Goal: Task Accomplishment & Management: Complete application form

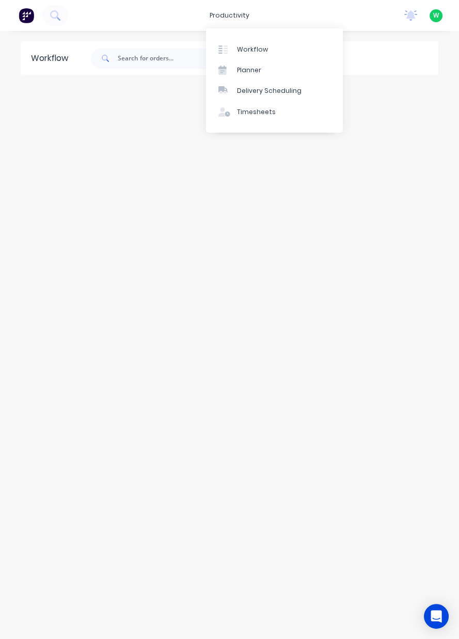
click at [276, 113] on link "Timesheets" at bounding box center [274, 112] width 137 height 21
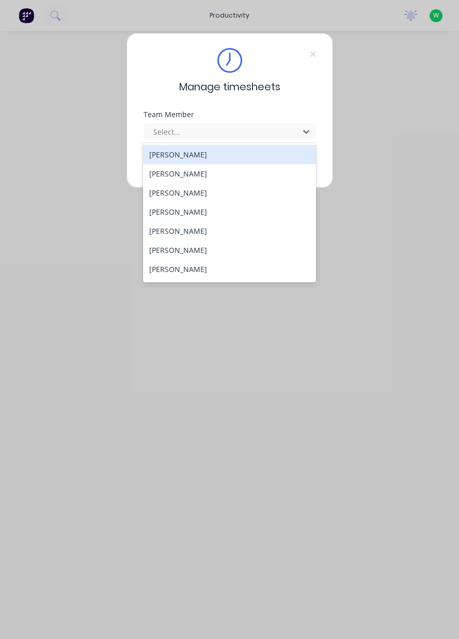
click at [219, 169] on div "[PERSON_NAME]" at bounding box center [229, 173] width 173 height 19
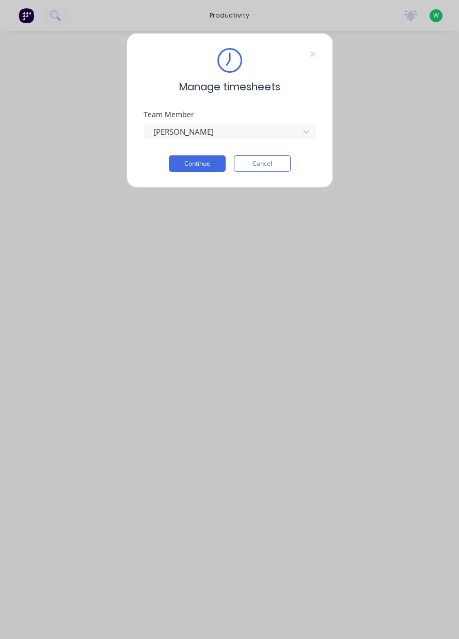
click at [192, 163] on button "Continue" at bounding box center [197, 163] width 57 height 17
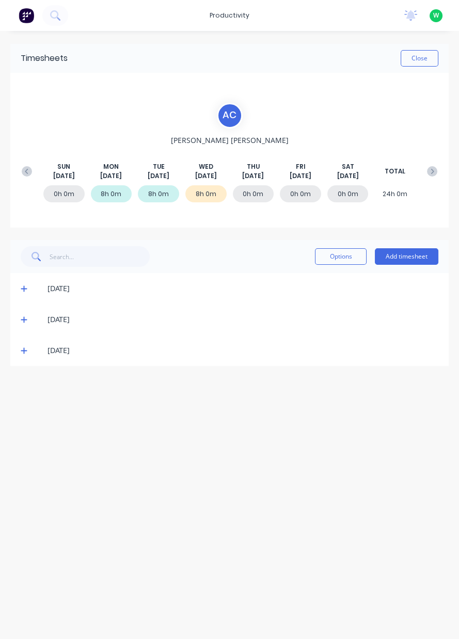
click at [422, 262] on button "Add timesheet" at bounding box center [407, 256] width 64 height 17
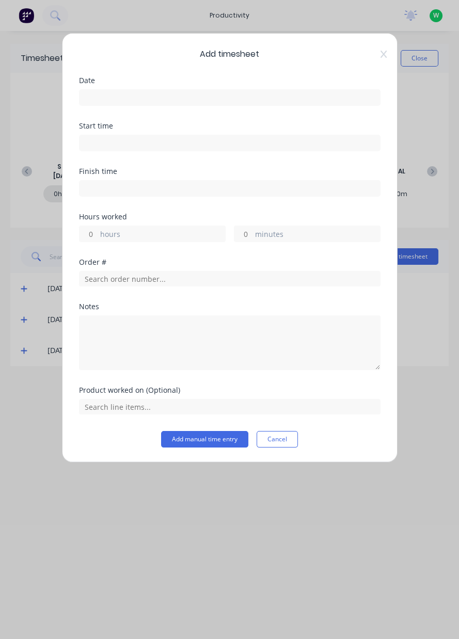
click at [121, 102] on input at bounding box center [230, 97] width 301 height 15
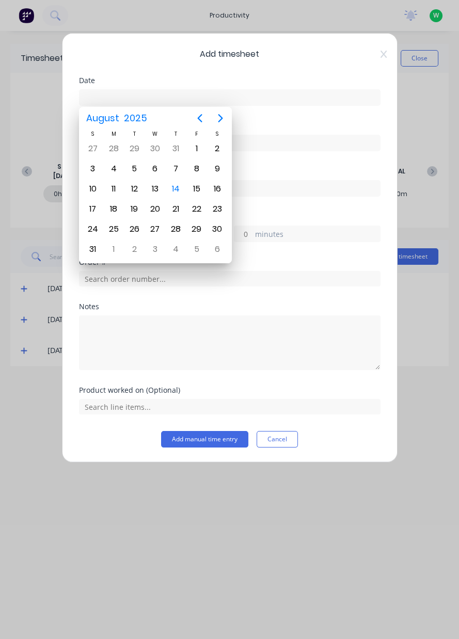
click at [180, 189] on div "14" at bounding box center [175, 188] width 15 height 15
type input "[DATE]"
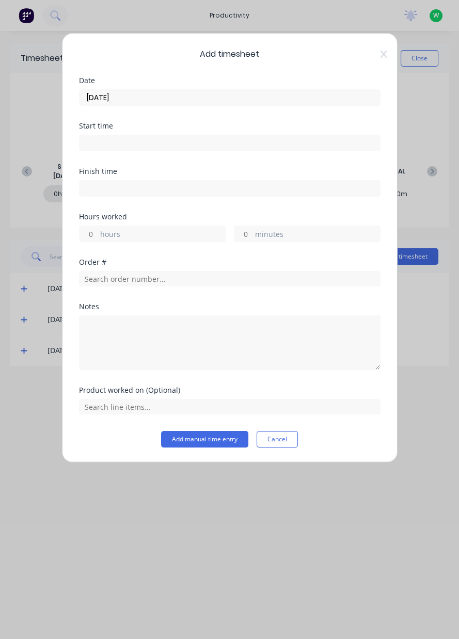
click at [106, 233] on label "hours" at bounding box center [162, 235] width 125 height 13
click at [98, 233] on input "hours" at bounding box center [89, 233] width 18 height 15
type input "4"
click at [383, 52] on icon at bounding box center [384, 54] width 6 height 8
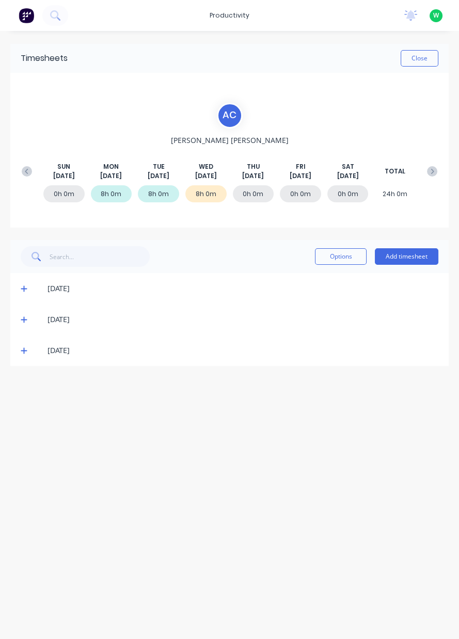
click at [23, 350] on icon at bounding box center [24, 351] width 6 height 6
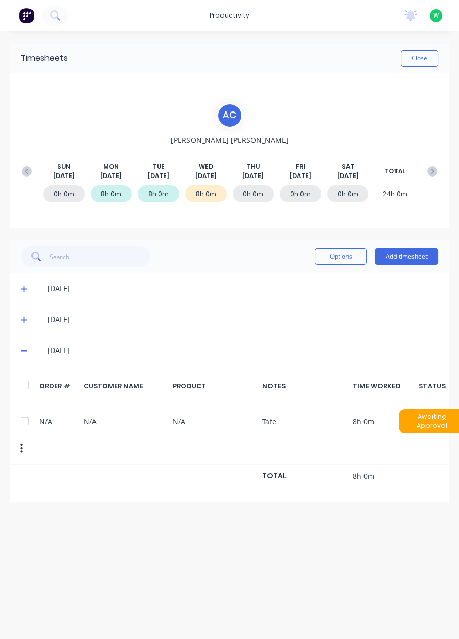
click at [26, 355] on span at bounding box center [26, 350] width 10 height 10
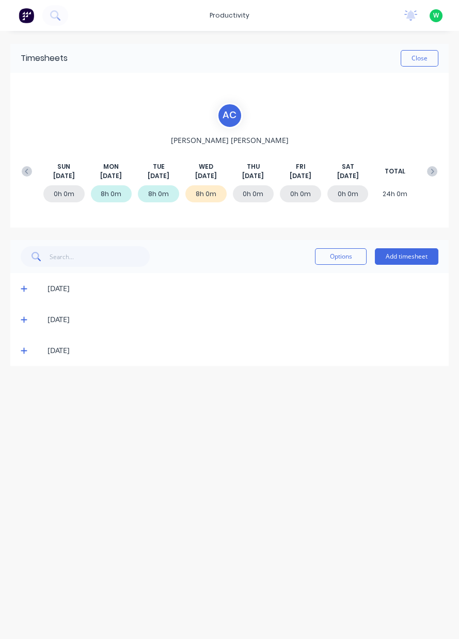
click at [24, 324] on span at bounding box center [26, 320] width 10 height 10
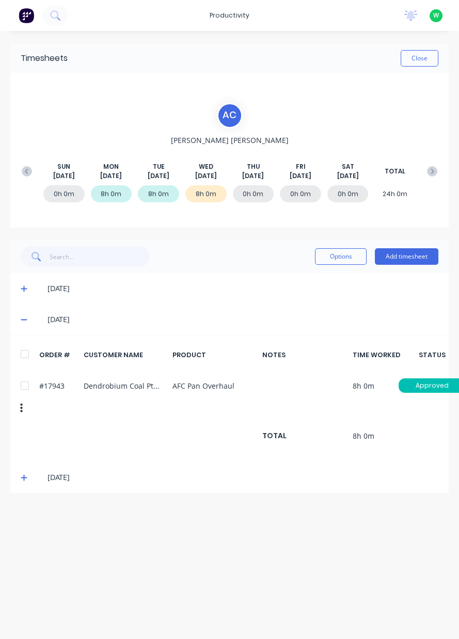
click at [415, 273] on div "[DATE]" at bounding box center [229, 288] width 438 height 31
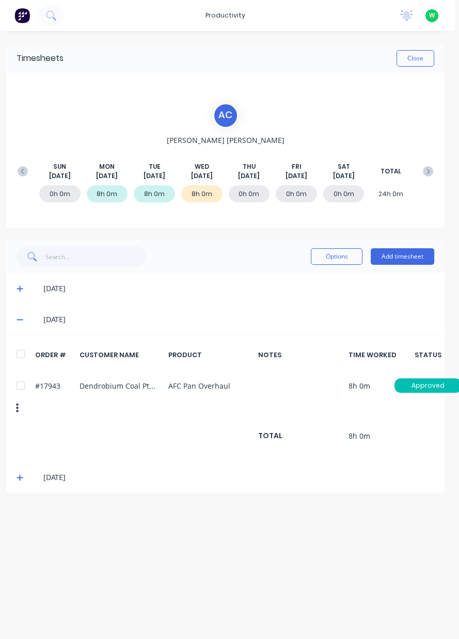
scroll to position [0, 7]
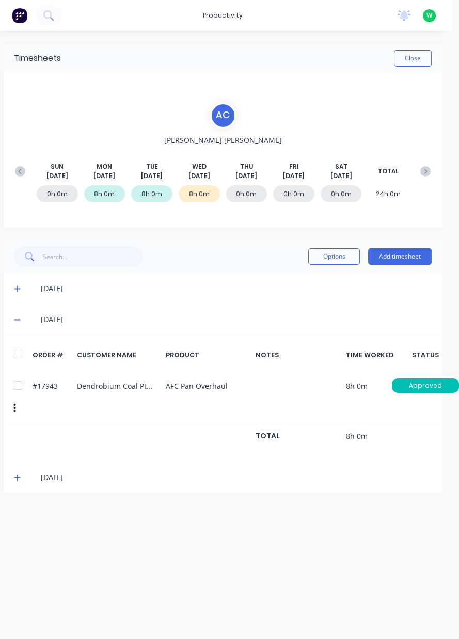
click at [401, 263] on button "Add timesheet" at bounding box center [400, 256] width 64 height 17
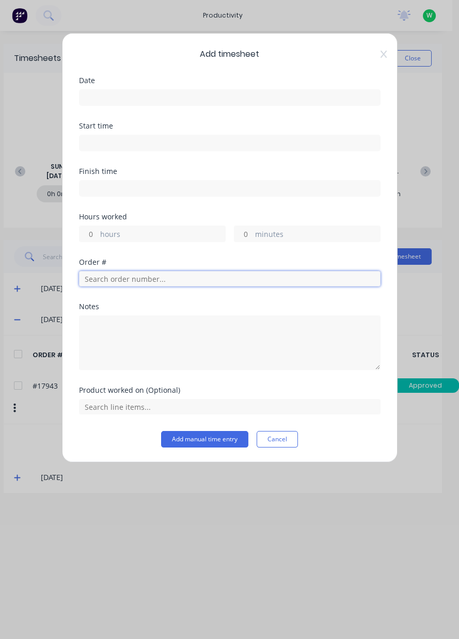
click at [147, 281] on input "text" at bounding box center [230, 278] width 302 height 15
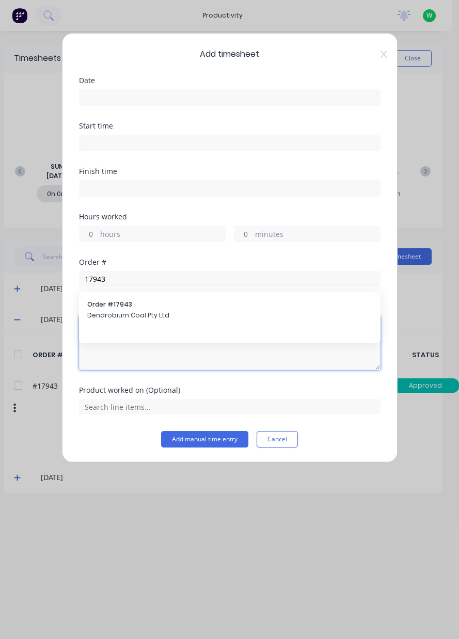
click at [200, 318] on textarea at bounding box center [230, 343] width 302 height 55
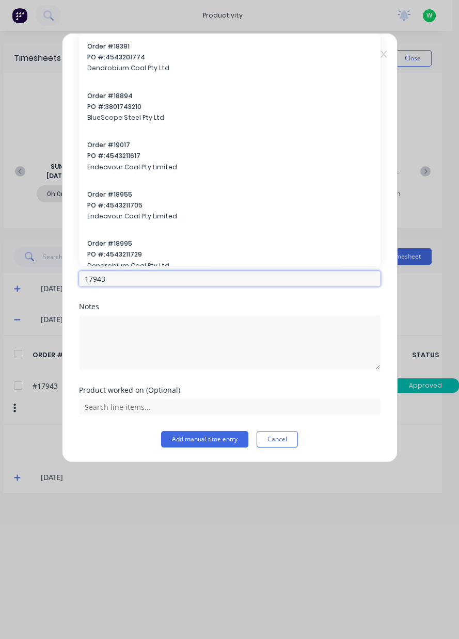
click at [123, 280] on input "17943" at bounding box center [230, 278] width 302 height 15
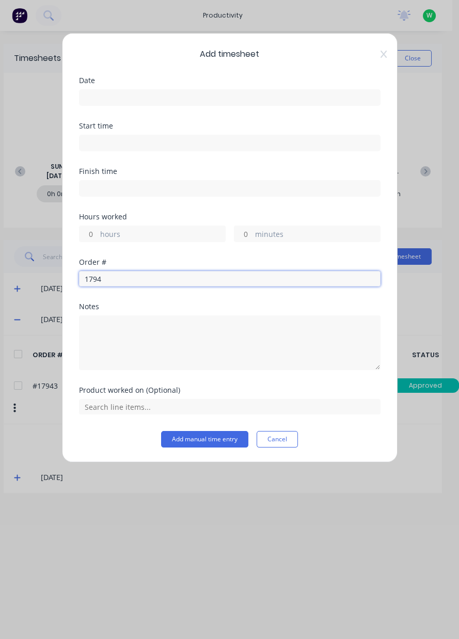
type input "17943"
click at [112, 317] on span "Dendrobium Coal Pty Ltd" at bounding box center [229, 315] width 285 height 9
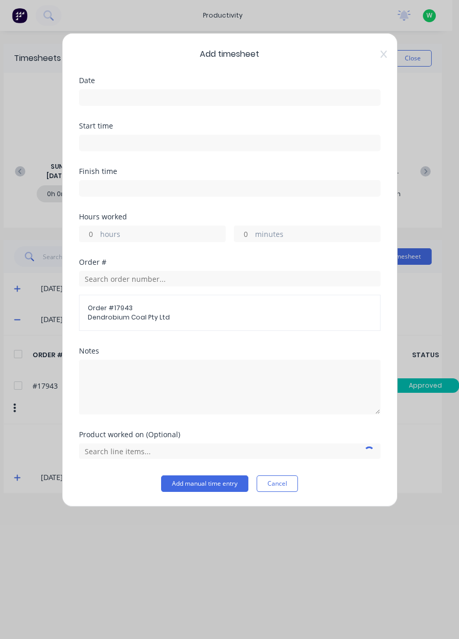
click at [99, 102] on input at bounding box center [230, 97] width 301 height 15
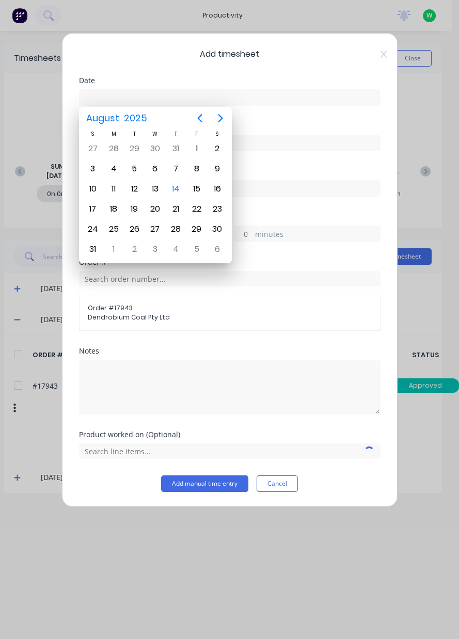
click at [179, 188] on div "14" at bounding box center [175, 188] width 15 height 15
type input "[DATE]"
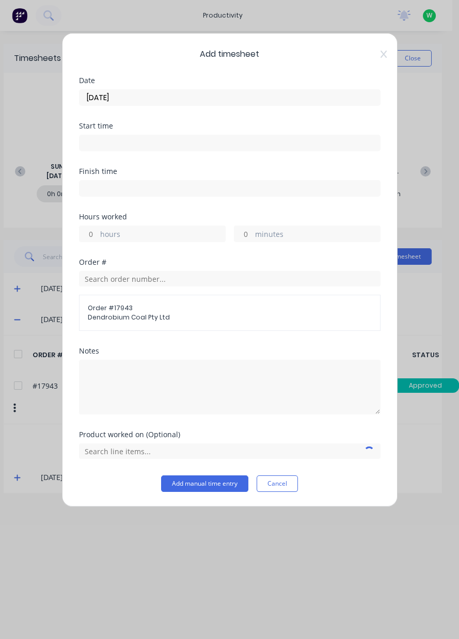
click at [102, 233] on label "hours" at bounding box center [162, 235] width 125 height 13
click at [98, 233] on input "hours" at bounding box center [89, 233] width 18 height 15
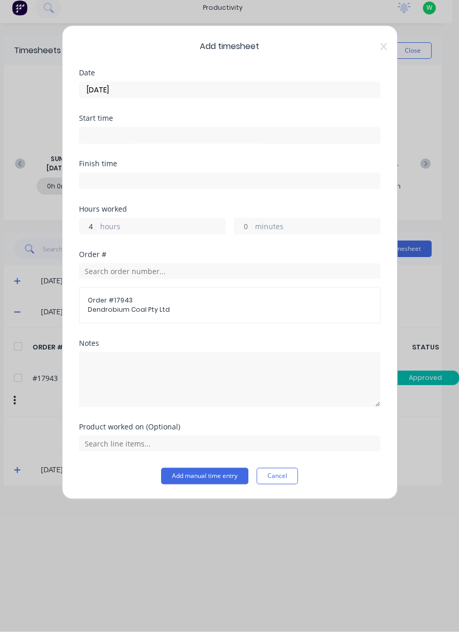
type input "4"
click at [103, 449] on input "text" at bounding box center [230, 451] width 302 height 15
click at [104, 428] on span "AFC Pan Overhaul" at bounding box center [238, 425] width 269 height 9
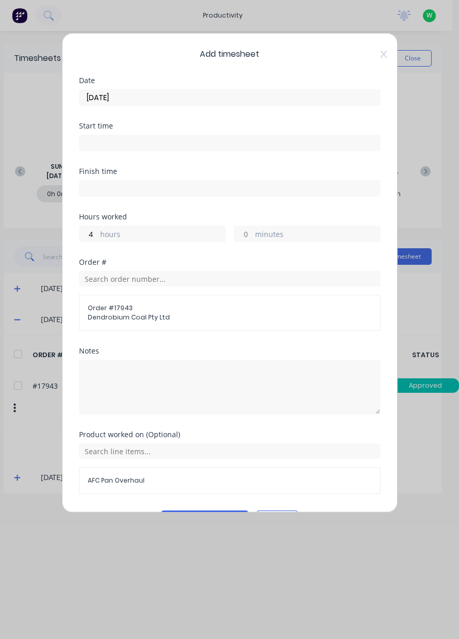
click at [187, 520] on button "Add manual time entry" at bounding box center [204, 519] width 87 height 17
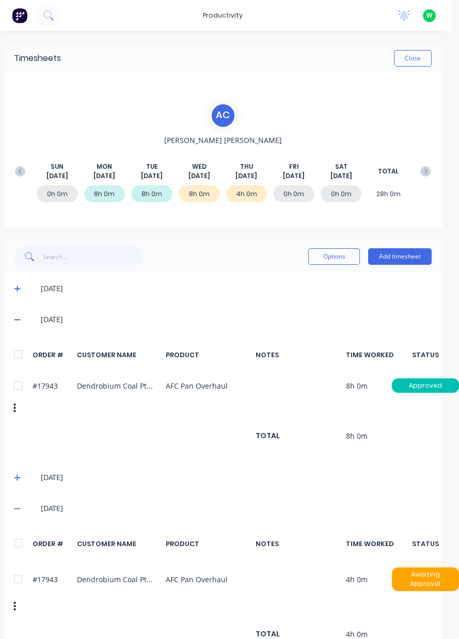
click at [401, 258] on button "Add timesheet" at bounding box center [400, 256] width 64 height 17
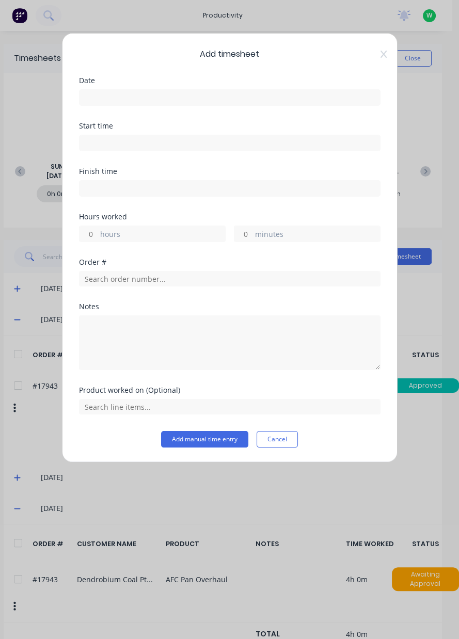
click at [104, 233] on label "hours" at bounding box center [162, 235] width 125 height 13
click at [98, 233] on input "hours" at bounding box center [89, 233] width 18 height 15
type input "3"
click at [139, 278] on input "text" at bounding box center [230, 278] width 302 height 15
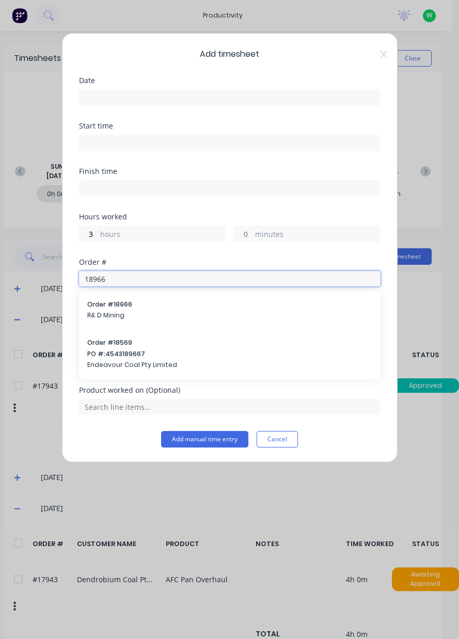
type input "18966"
click at [102, 306] on span "Order # 18966" at bounding box center [229, 304] width 285 height 9
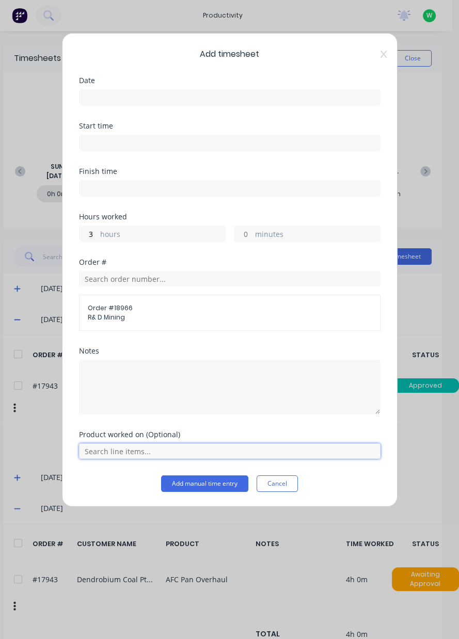
click at [113, 453] on input "text" at bounding box center [230, 451] width 302 height 15
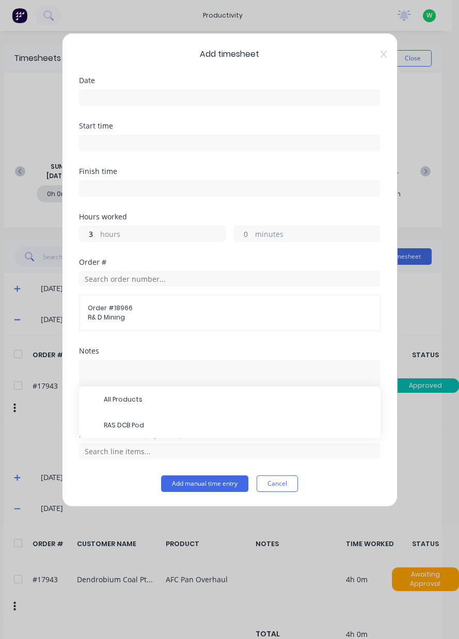
click at [115, 427] on span "RAS DCB Pod" at bounding box center [238, 425] width 269 height 9
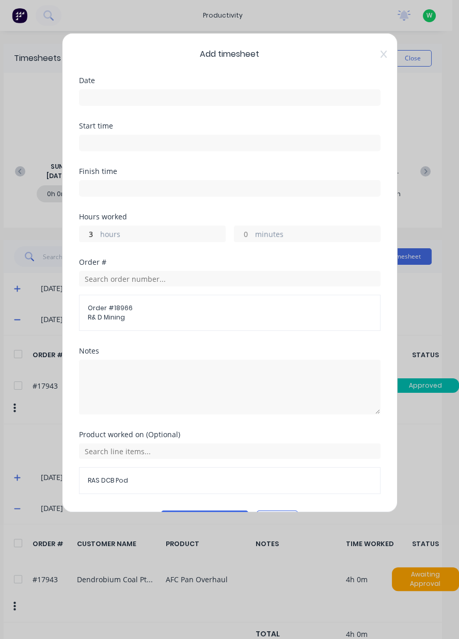
click at [182, 520] on button "Add manual time entry" at bounding box center [204, 519] width 87 height 17
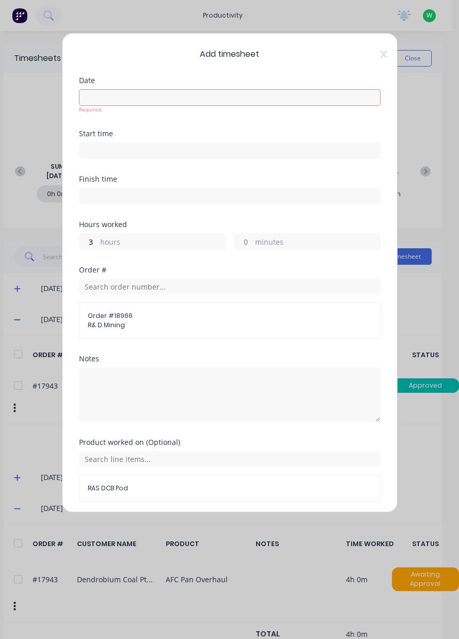
click at [119, 118] on div "Date Required." at bounding box center [230, 103] width 302 height 53
click at [91, 102] on input at bounding box center [230, 97] width 301 height 15
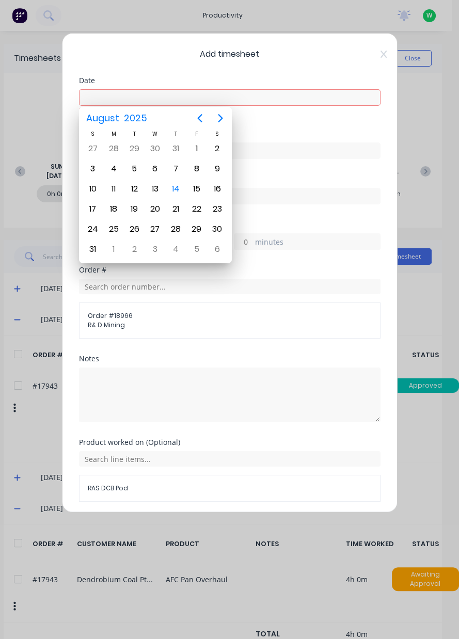
click at [177, 188] on div "14" at bounding box center [175, 188] width 15 height 15
type input "[DATE]"
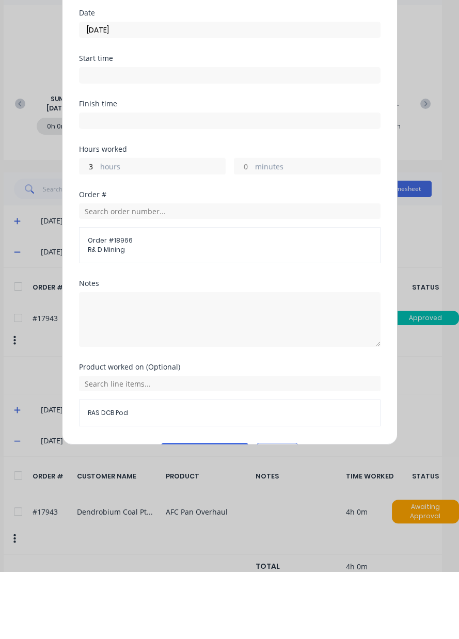
click at [178, 520] on button "Add manual time entry" at bounding box center [204, 519] width 87 height 17
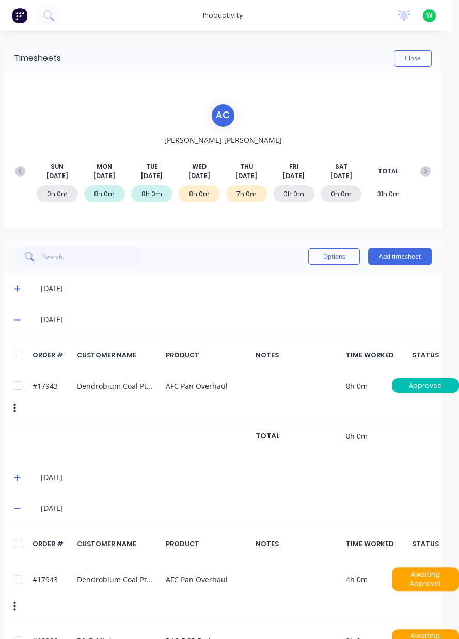
click at [401, 258] on button "Add timesheet" at bounding box center [400, 256] width 64 height 17
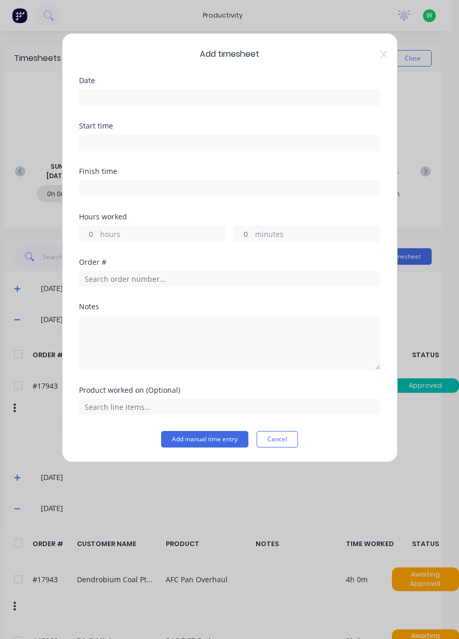
click at [268, 441] on button "Cancel" at bounding box center [277, 439] width 41 height 17
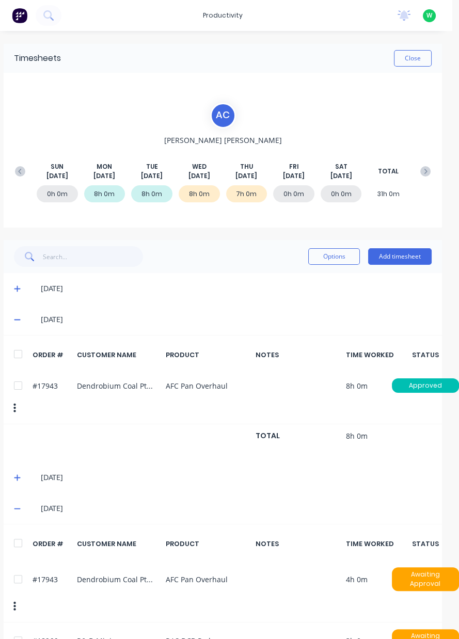
scroll to position [20, 7]
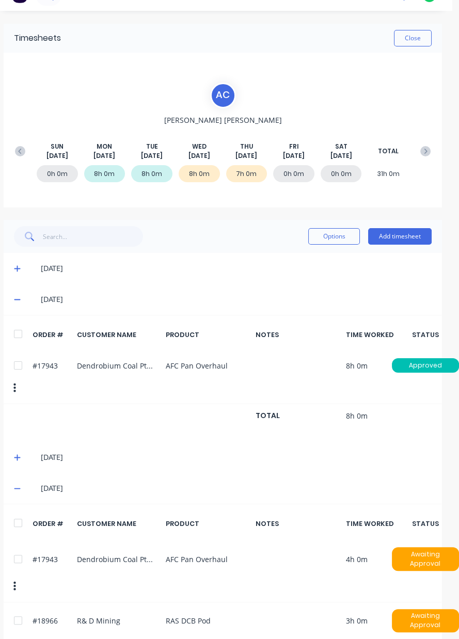
click at [404, 235] on button "Add timesheet" at bounding box center [400, 236] width 64 height 17
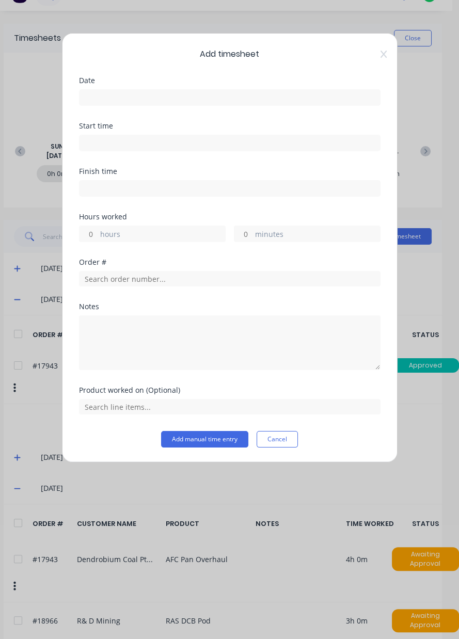
click at [111, 232] on label "hours" at bounding box center [162, 235] width 125 height 13
click at [98, 232] on input "hours" at bounding box center [89, 233] width 18 height 15
type input "3"
type input ".5"
click at [109, 277] on input "text" at bounding box center [230, 278] width 302 height 15
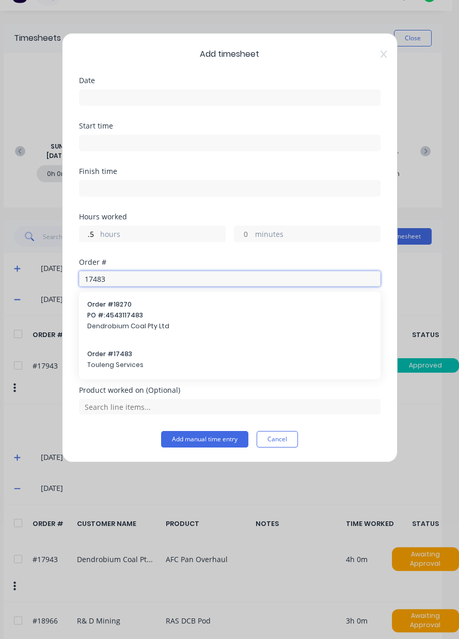
type input "17483"
click at [104, 355] on span "Order # 17483" at bounding box center [229, 354] width 285 height 9
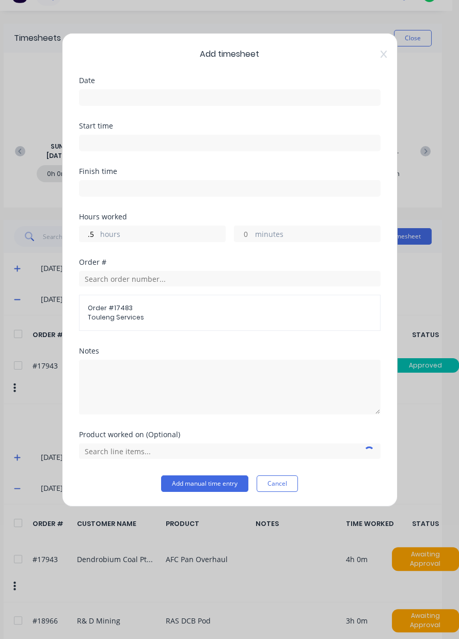
click at [109, 99] on input at bounding box center [230, 97] width 301 height 15
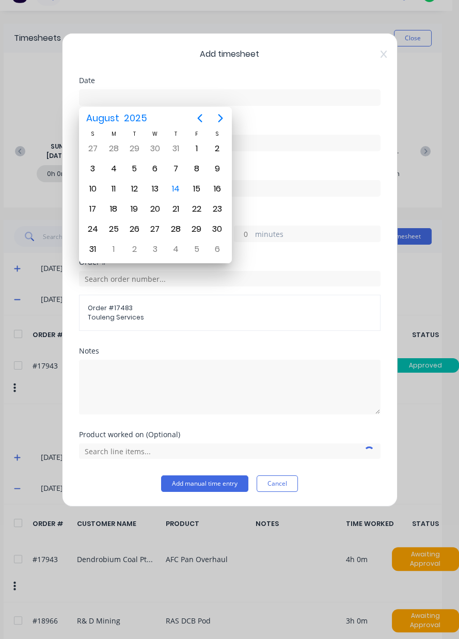
click at [178, 192] on div "14" at bounding box center [175, 188] width 15 height 15
type input "[DATE]"
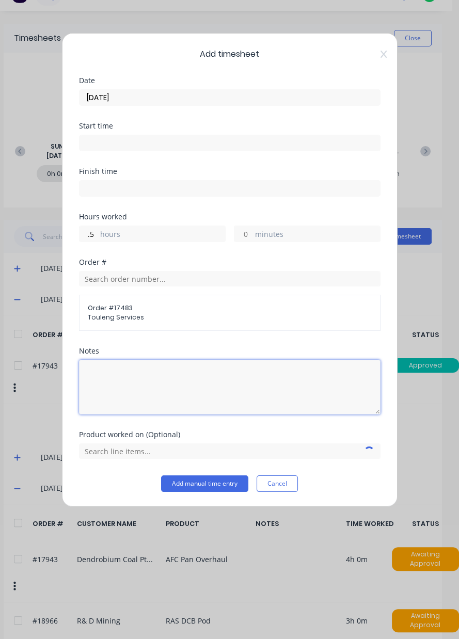
click at [109, 396] on textarea at bounding box center [230, 387] width 302 height 55
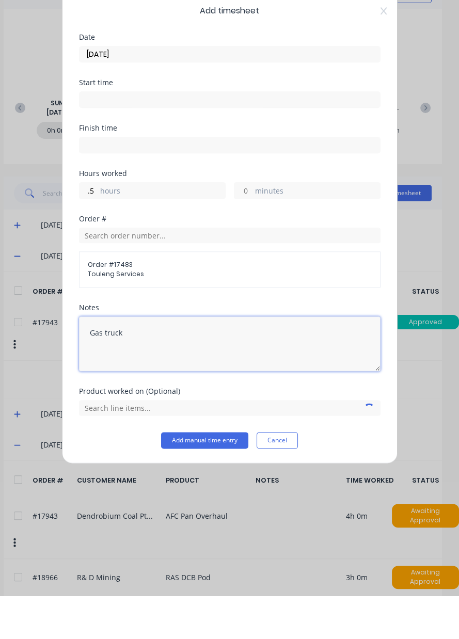
type textarea "Gas truck"
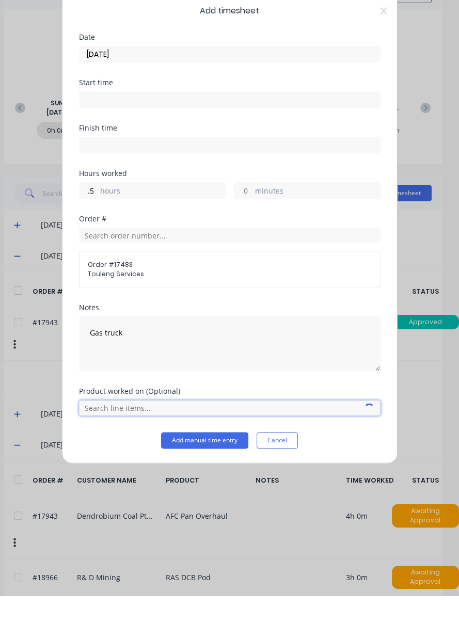
click at [112, 450] on input "text" at bounding box center [230, 451] width 302 height 15
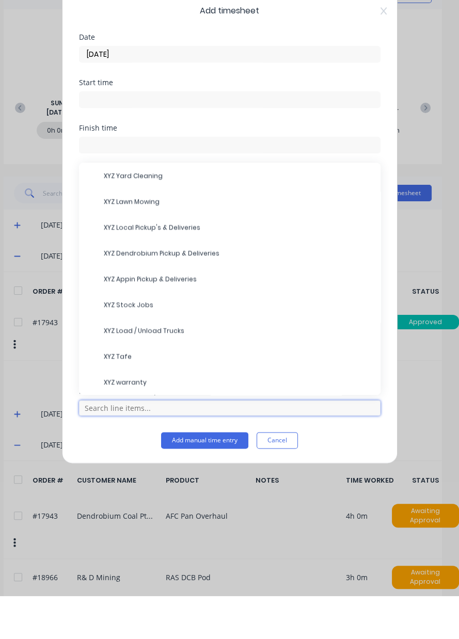
scroll to position [0, 0]
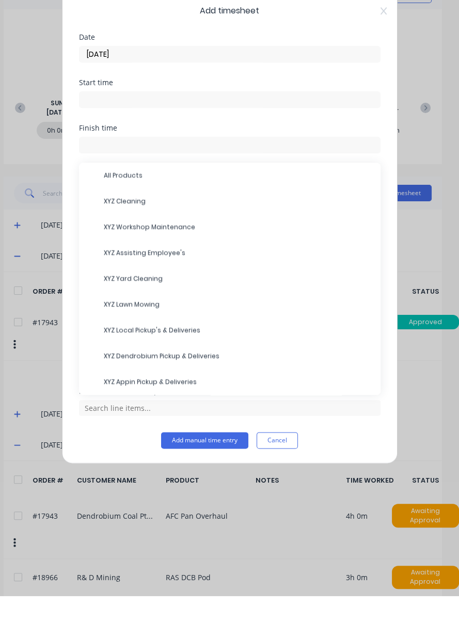
click at [119, 219] on span "All Products" at bounding box center [238, 218] width 269 height 9
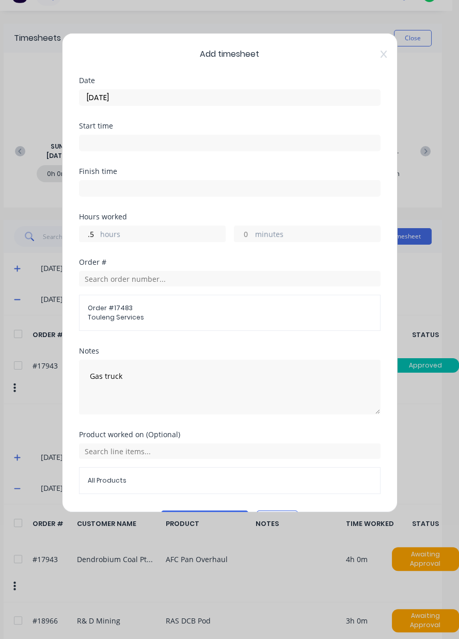
click at [191, 513] on button "Add manual time entry" at bounding box center [204, 519] width 87 height 17
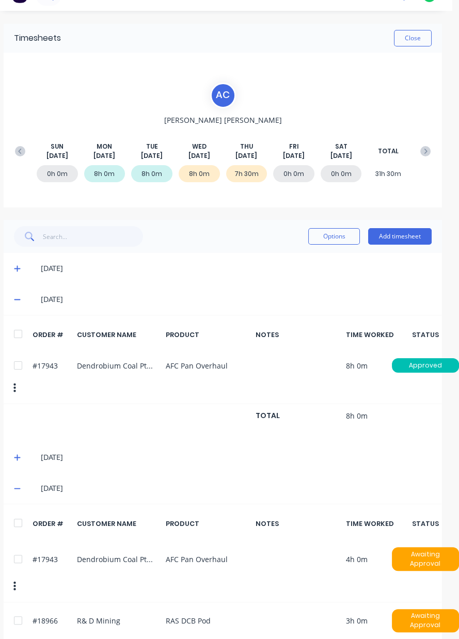
click at [392, 236] on button "Add timesheet" at bounding box center [400, 236] width 64 height 17
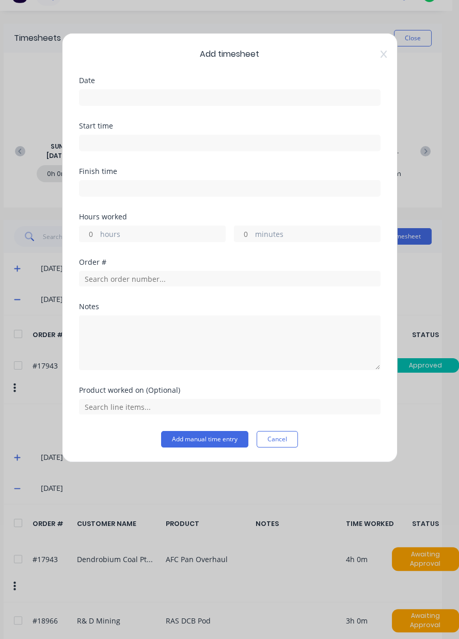
click at [271, 439] on button "Cancel" at bounding box center [277, 439] width 41 height 17
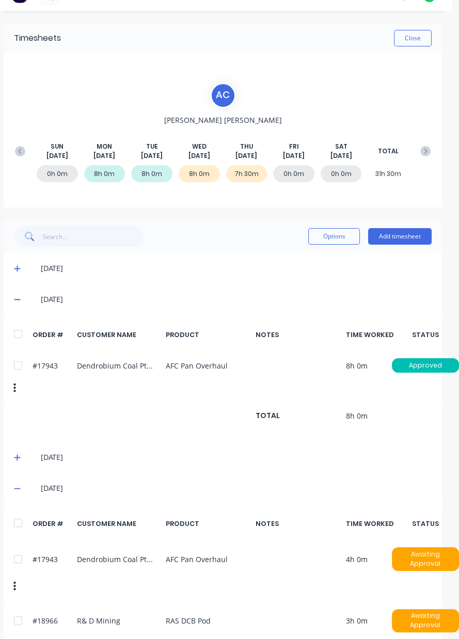
click at [22, 639] on button "button" at bounding box center [15, 648] width 24 height 19
click at [14, 639] on icon "button" at bounding box center [14, 647] width 3 height 9
click at [14, 639] on icon "button" at bounding box center [14, 647] width 3 height 11
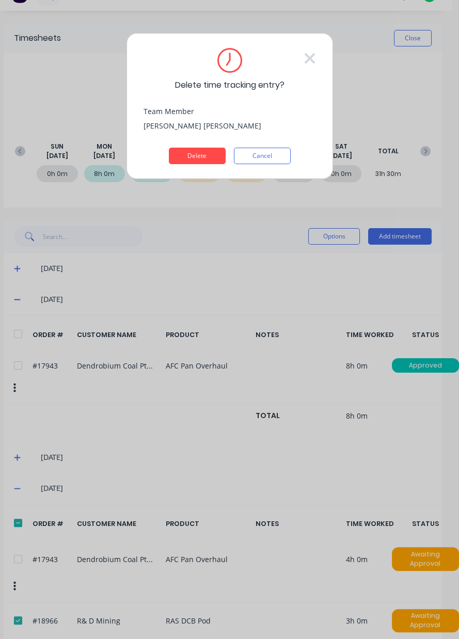
click at [181, 161] on button "Delete" at bounding box center [197, 156] width 57 height 17
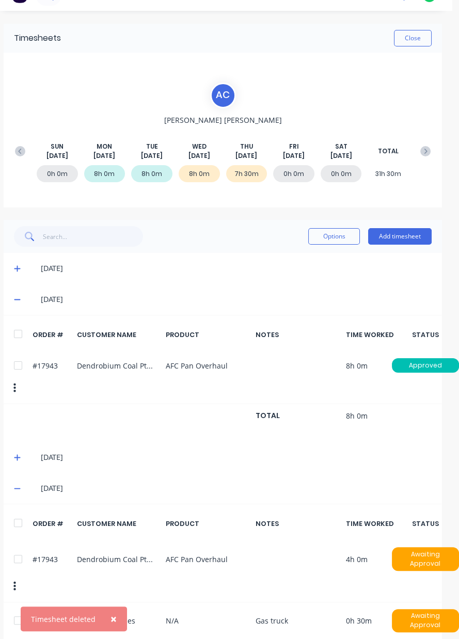
click at [418, 236] on button "Add timesheet" at bounding box center [400, 236] width 64 height 17
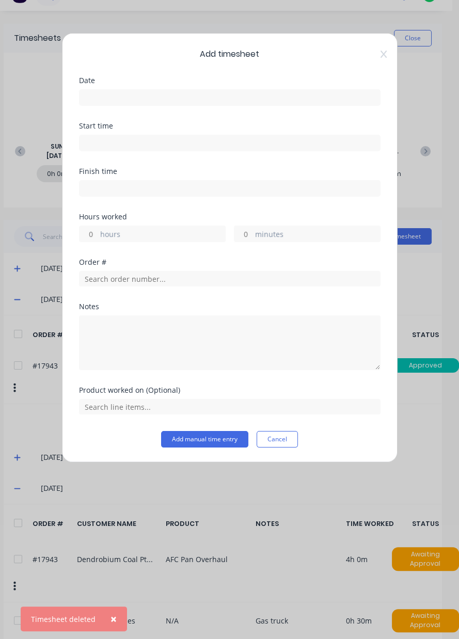
click at [102, 235] on label "hours" at bounding box center [162, 235] width 125 height 13
click at [98, 235] on input "hours" at bounding box center [89, 233] width 18 height 15
type input "3.5"
click at [98, 93] on input at bounding box center [230, 97] width 301 height 15
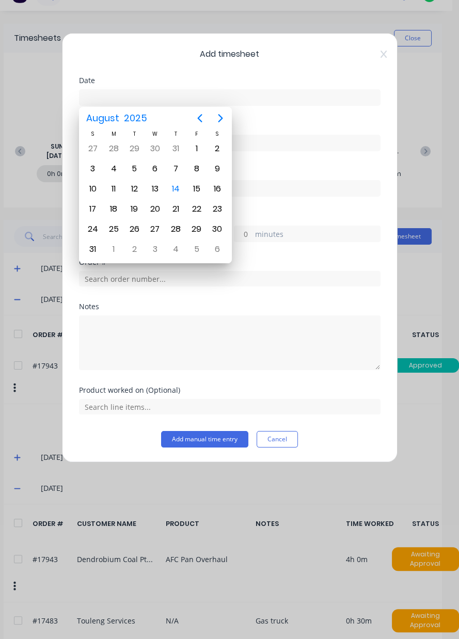
click at [178, 185] on div "14" at bounding box center [175, 188] width 15 height 15
type input "[DATE]"
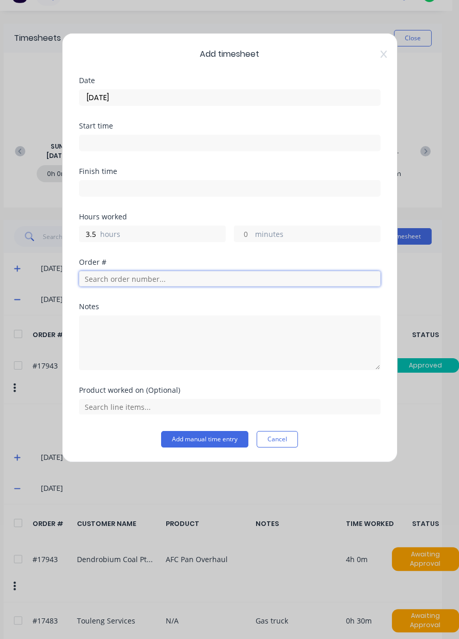
click at [96, 280] on input "text" at bounding box center [230, 278] width 302 height 15
type input "18966"
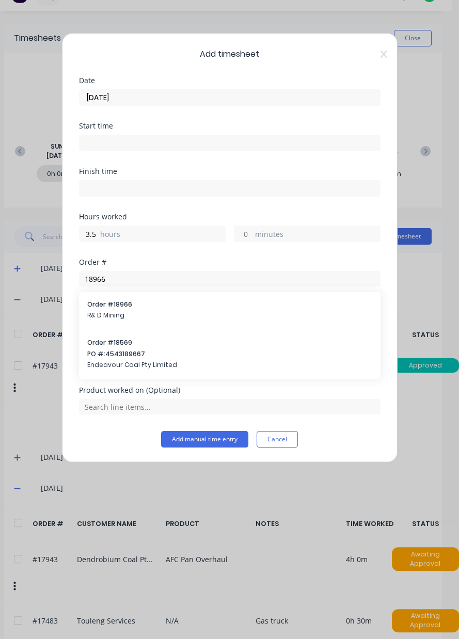
click at [115, 354] on span "PO #: 4543189667" at bounding box center [229, 354] width 285 height 9
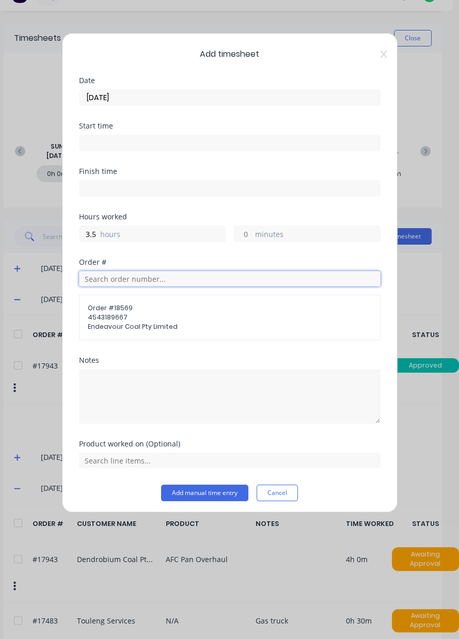
click at [112, 274] on input "text" at bounding box center [230, 278] width 302 height 15
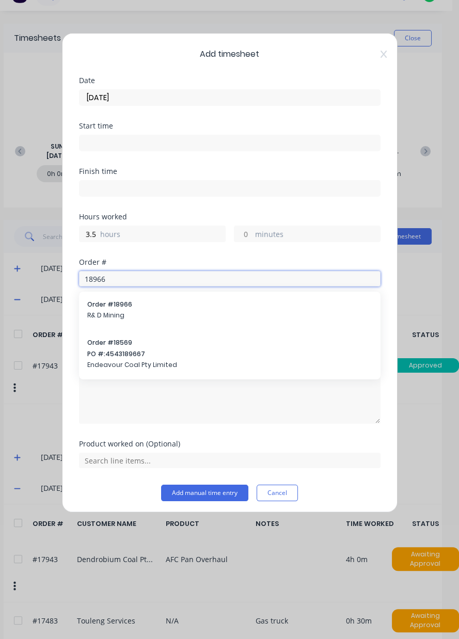
type input "18966"
click at [111, 317] on span "R& D Mining" at bounding box center [229, 315] width 285 height 9
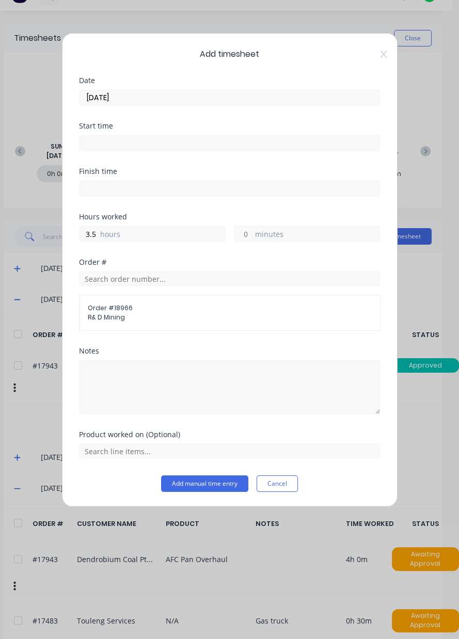
click at [110, 464] on div "Product worked on (Optional)" at bounding box center [230, 453] width 302 height 44
click at [100, 449] on input "text" at bounding box center [230, 451] width 302 height 15
click at [116, 428] on span "RAS DCB Pod" at bounding box center [238, 425] width 269 height 9
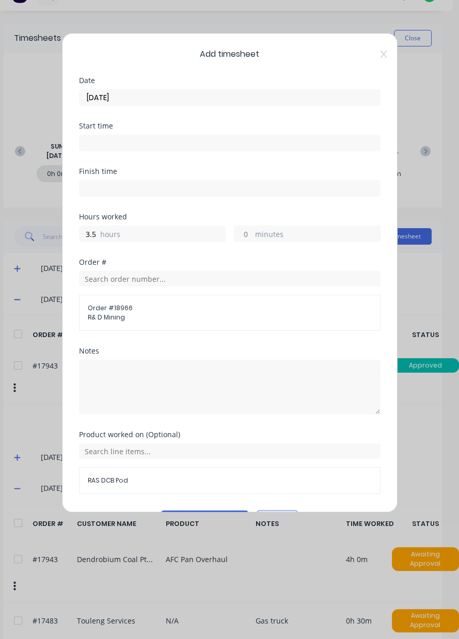
click at [183, 513] on button "Add manual time entry" at bounding box center [204, 519] width 87 height 17
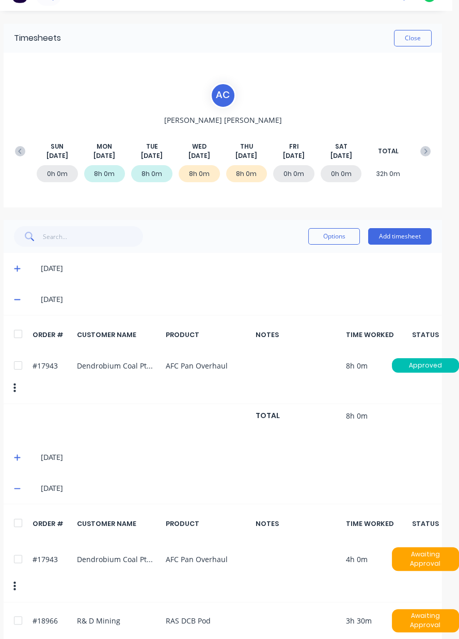
click at [410, 36] on button "Close" at bounding box center [413, 38] width 38 height 17
